Goal: Contribute content

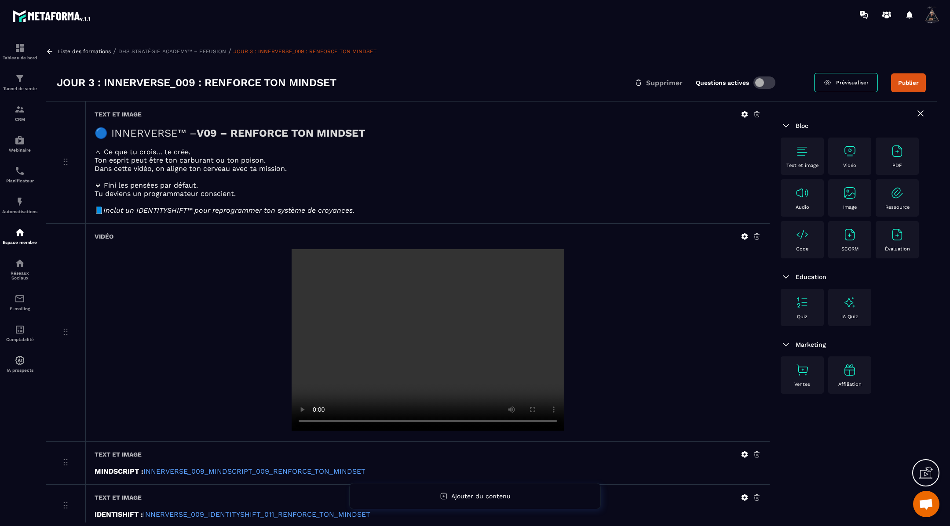
scroll to position [17, 0]
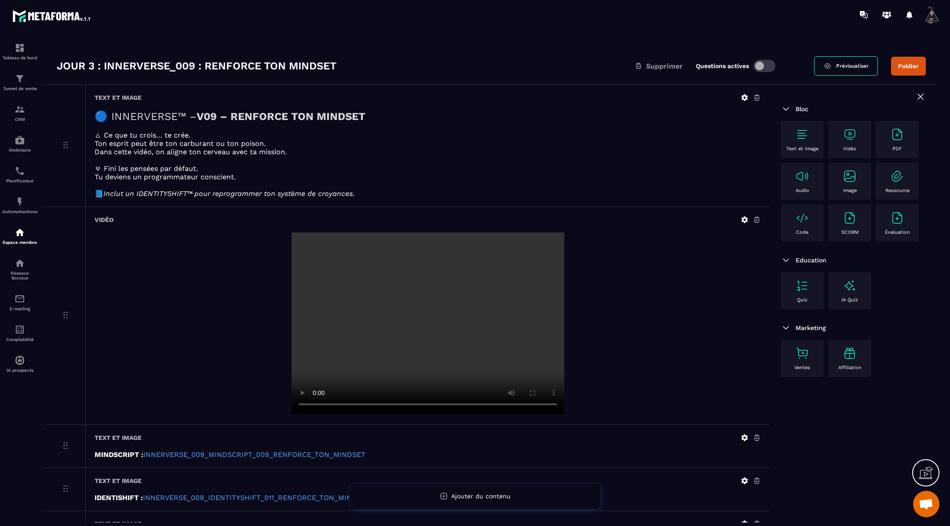
click at [478, 316] on video at bounding box center [428, 324] width 273 height 182
click at [744, 220] on icon at bounding box center [744, 220] width 8 height 8
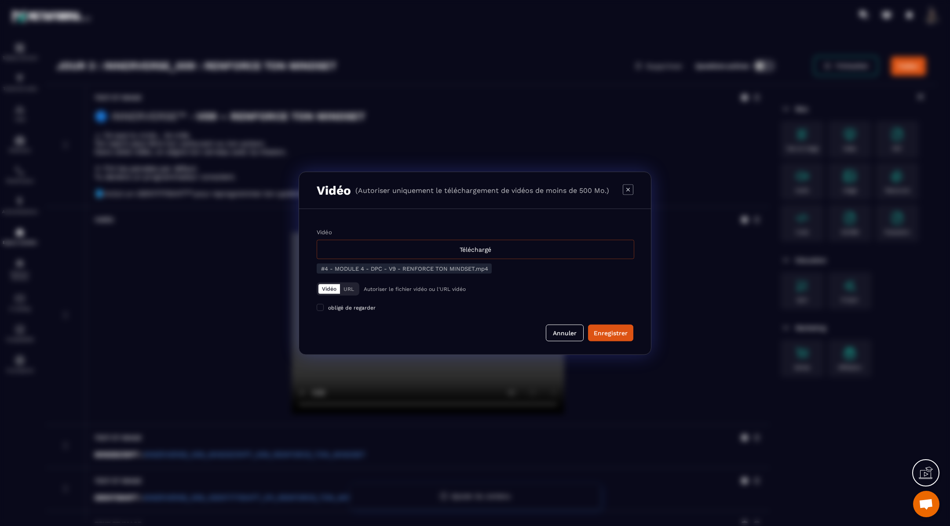
click at [530, 244] on div "Téléchargé" at bounding box center [475, 249] width 317 height 19
click at [0, 0] on input "Vidéo Téléchargé" at bounding box center [0, 0] width 0 height 0
click at [613, 331] on div "Enregistrer" at bounding box center [611, 332] width 34 height 9
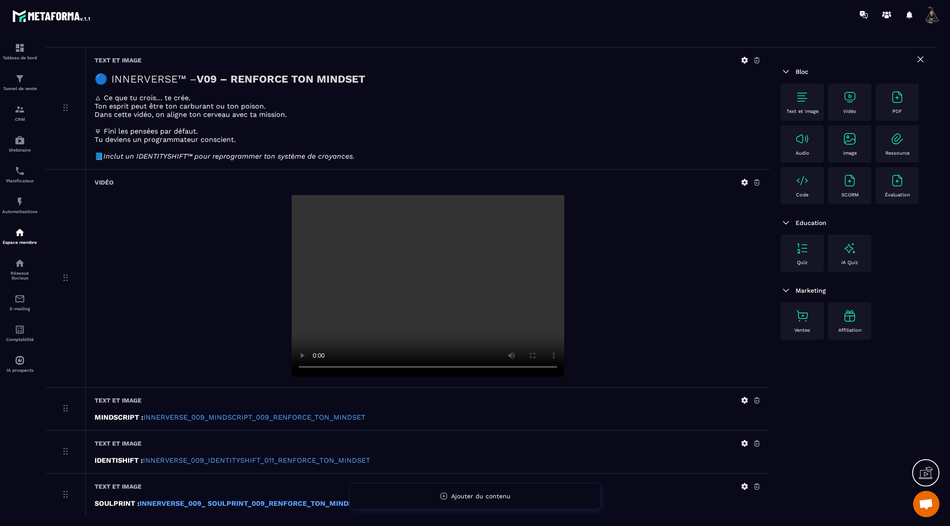
scroll to position [52, 0]
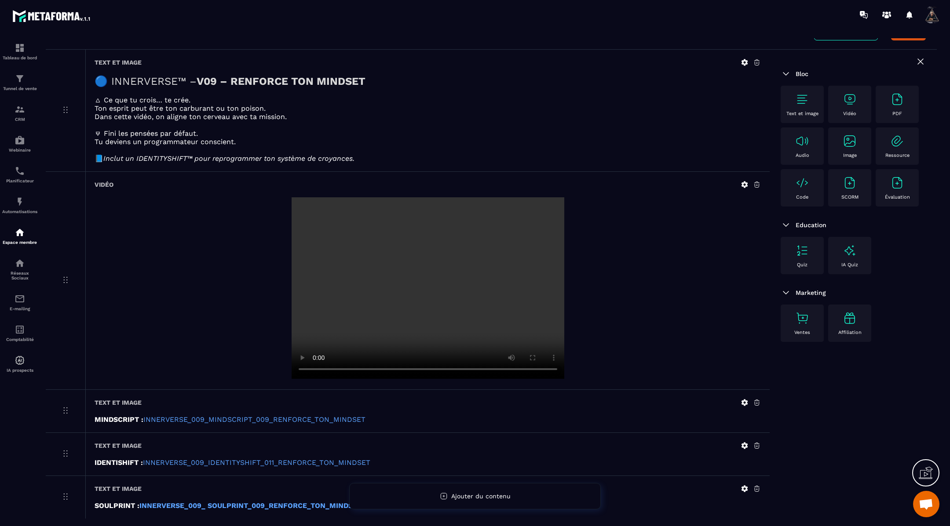
click at [742, 185] on icon at bounding box center [744, 185] width 7 height 7
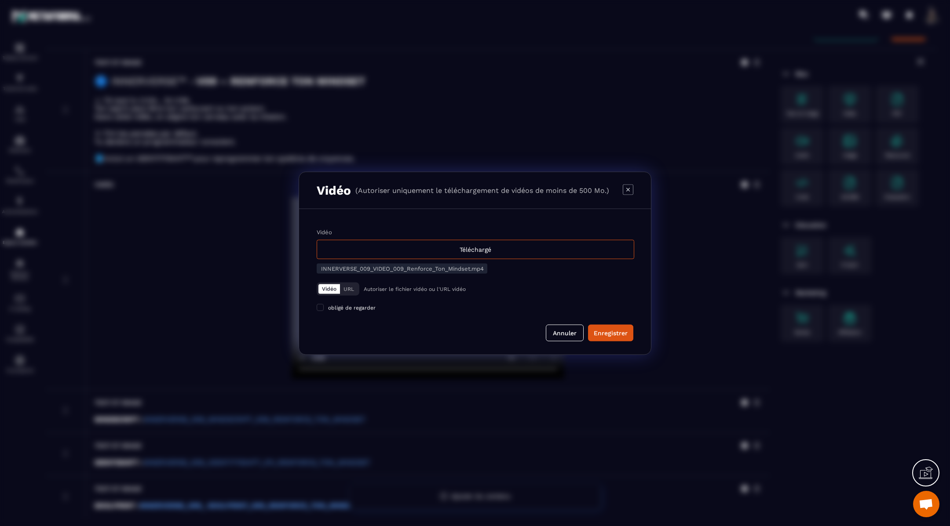
click at [706, 325] on div "Modal window" at bounding box center [475, 263] width 950 height 526
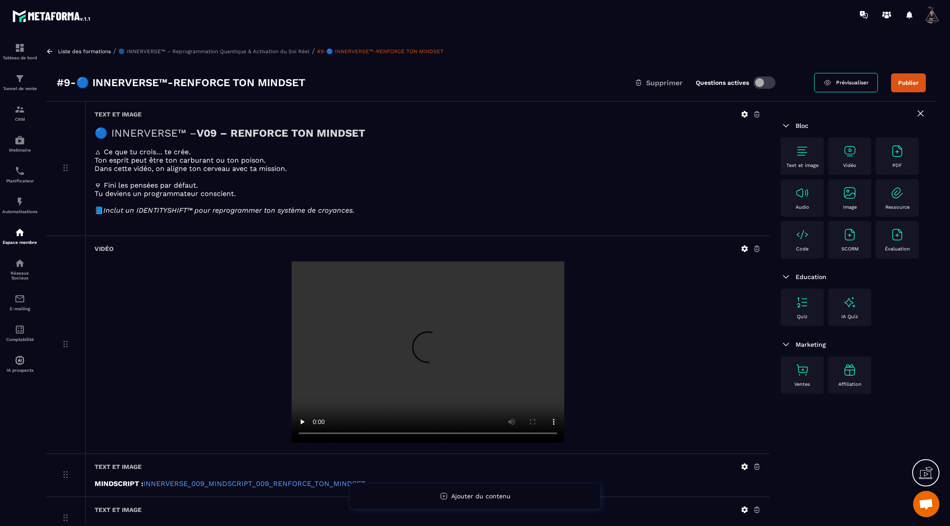
click at [744, 247] on icon at bounding box center [744, 249] width 7 height 7
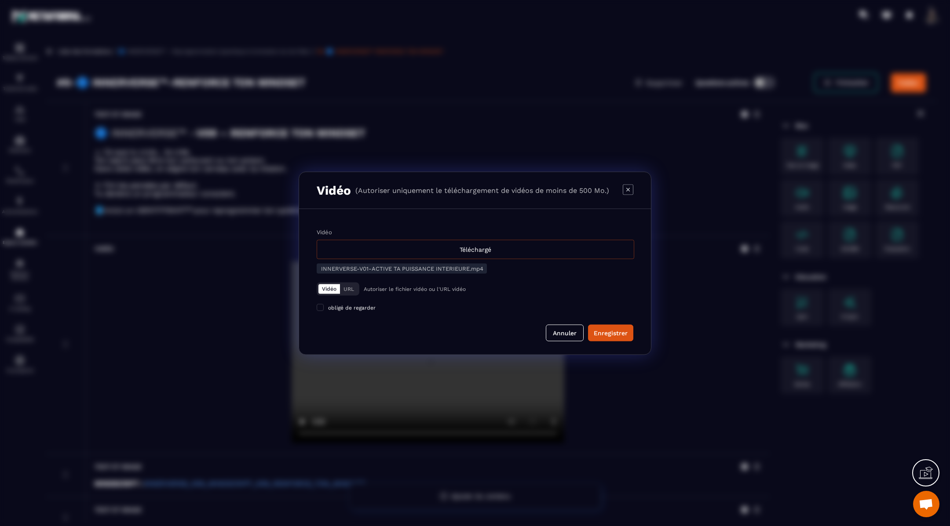
click at [449, 250] on div "Téléchargé" at bounding box center [475, 249] width 317 height 19
click at [0, 0] on input "Vidéo Téléchargé" at bounding box center [0, 0] width 0 height 0
click at [599, 334] on div "Enregistrer" at bounding box center [611, 332] width 34 height 9
